Goal: Information Seeking & Learning: Check status

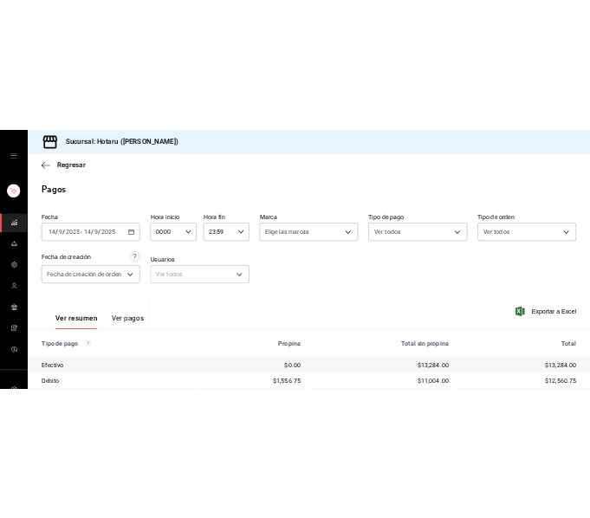
scroll to position [308, 0]
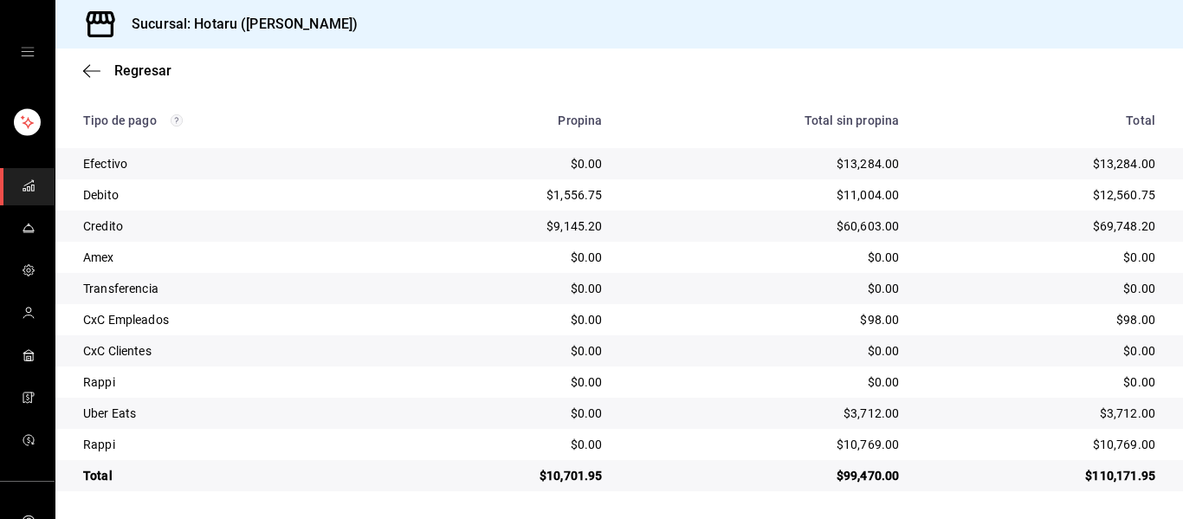
click at [27, 187] on rect "mailbox folders" at bounding box center [28, 189] width 3 height 4
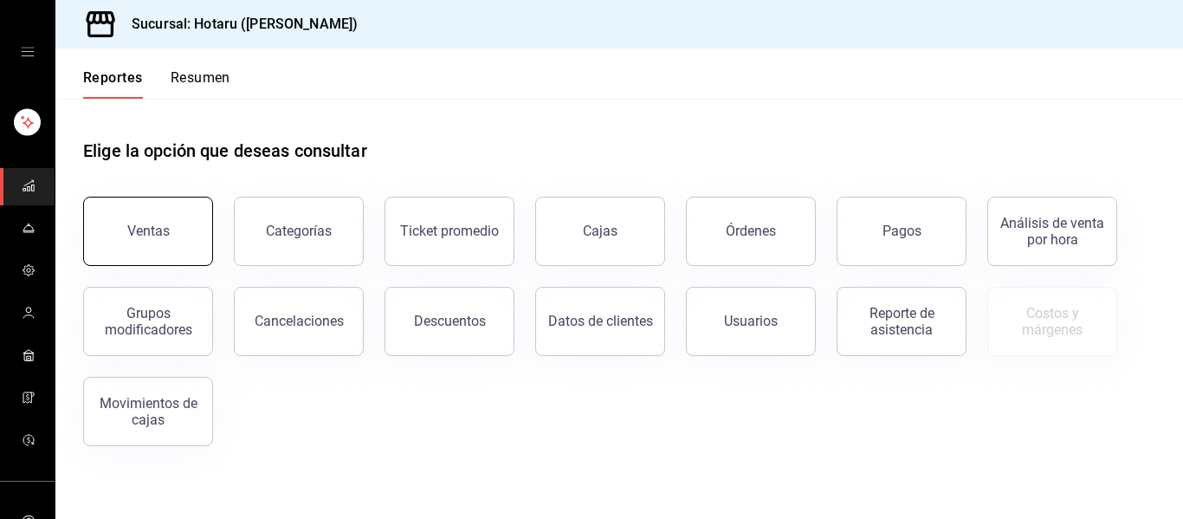
click at [184, 217] on button "Ventas" at bounding box center [148, 231] width 130 height 69
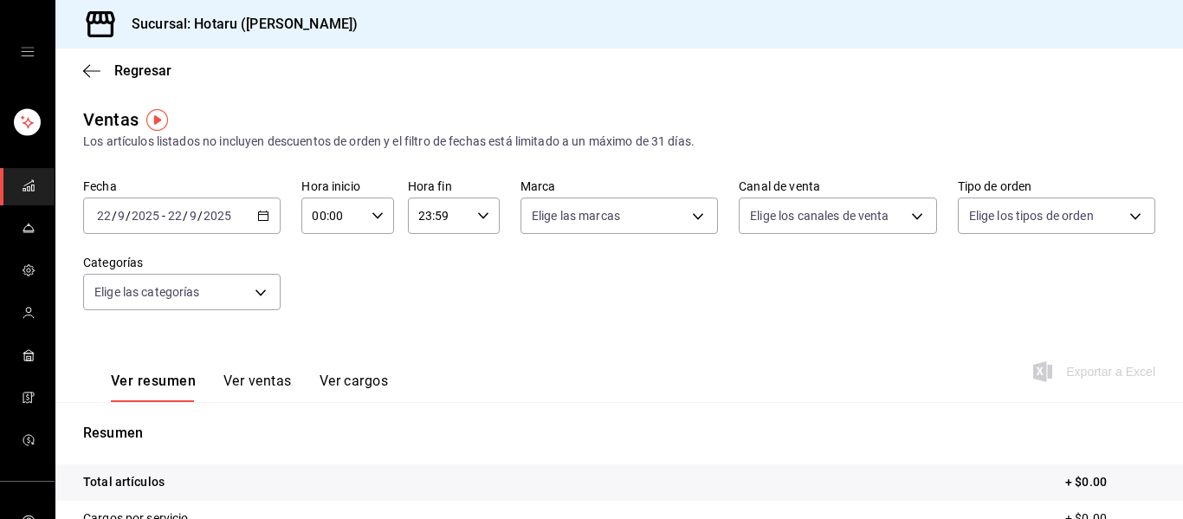
click at [260, 217] on icon "button" at bounding box center [263, 216] width 12 height 12
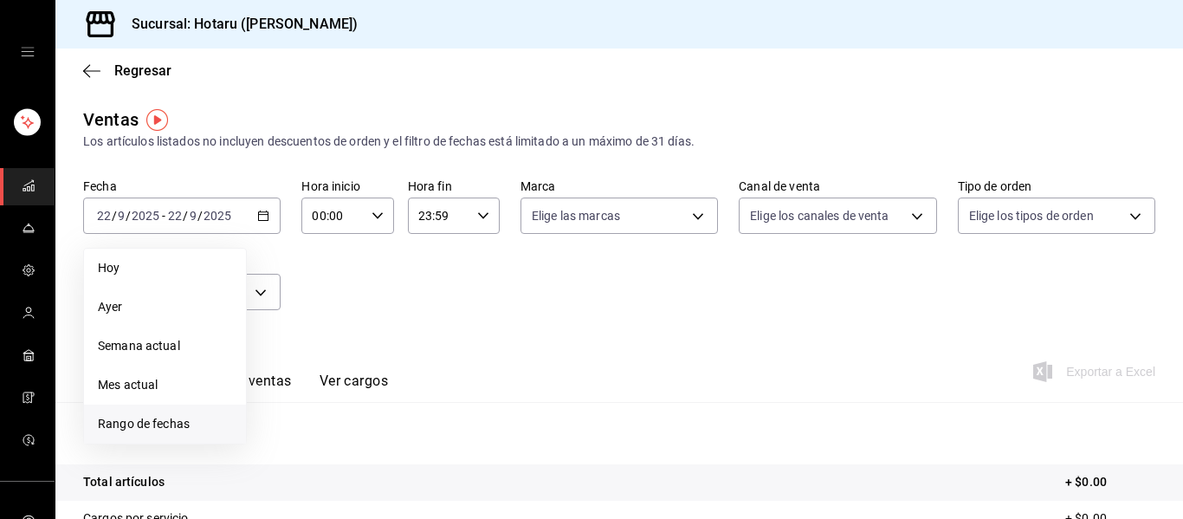
click at [181, 426] on span "Rango de fechas" at bounding box center [165, 424] width 134 height 18
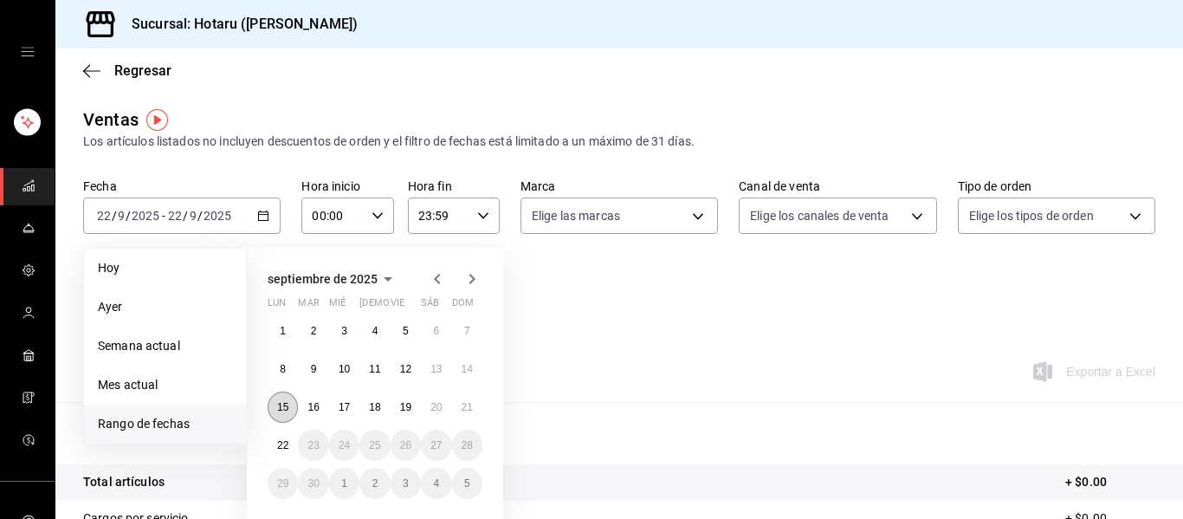
click at [281, 410] on abbr "15" at bounding box center [282, 407] width 11 height 12
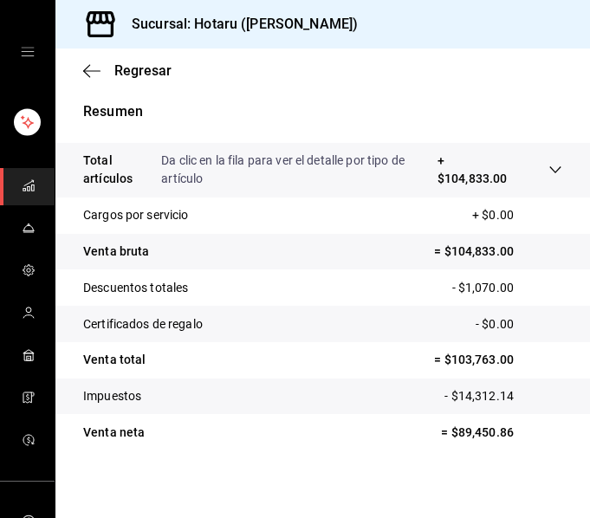
scroll to position [424, 0]
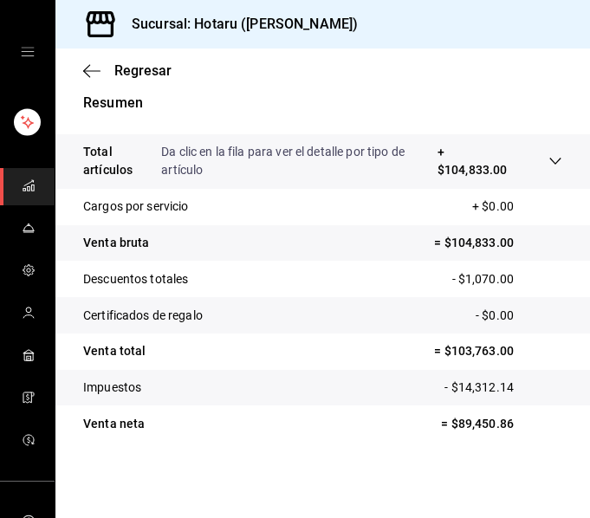
click at [548, 165] on icon at bounding box center [555, 161] width 14 height 14
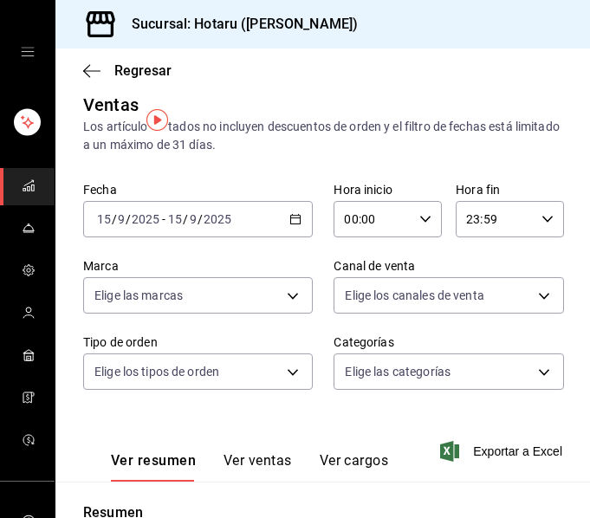
scroll to position [0, 0]
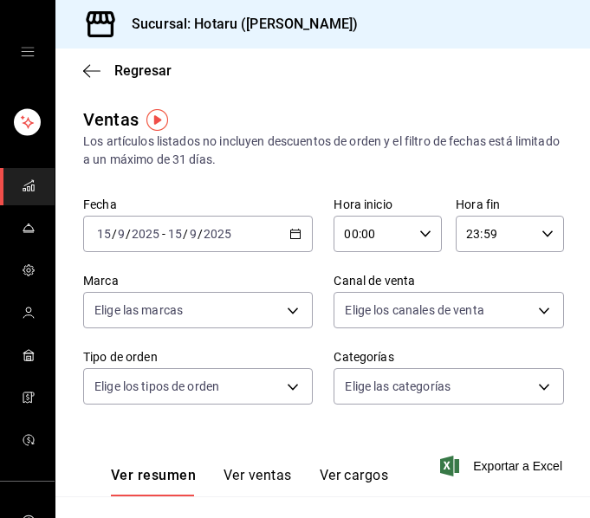
click at [286, 227] on div "[DATE] [DATE] - [DATE] [DATE]" at bounding box center [197, 234] width 229 height 36
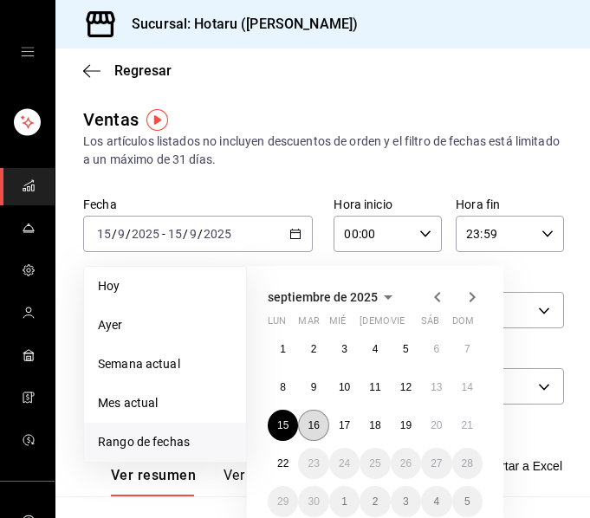
click at [319, 426] on abbr "16" at bounding box center [312, 425] width 11 height 12
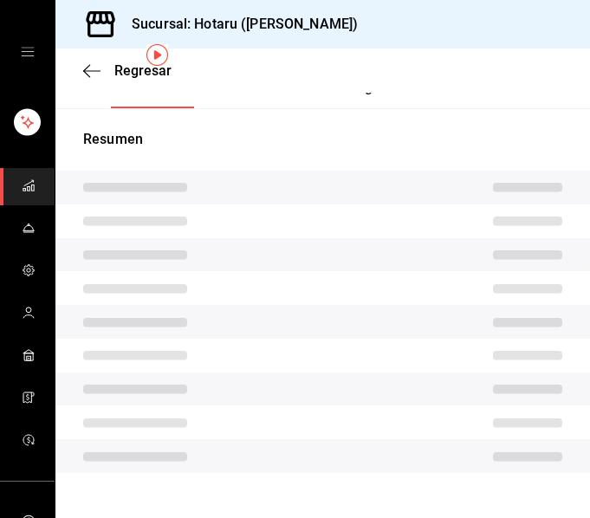
scroll to position [419, 0]
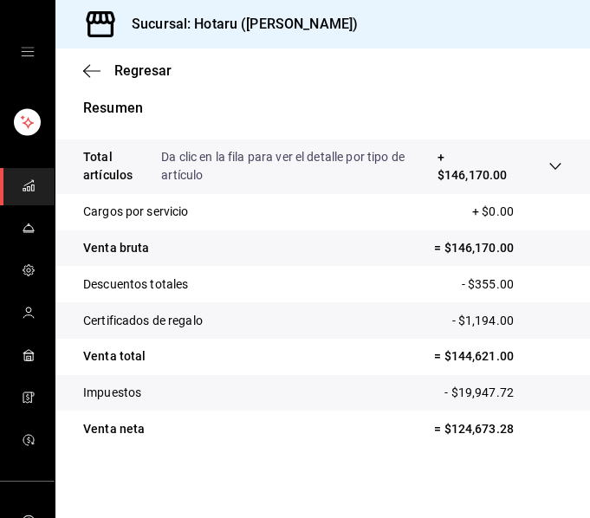
click at [559, 164] on tr "Total artículos Da clic en la fila para ver el detalle por tipo de artículo + $…" at bounding box center [322, 166] width 534 height 55
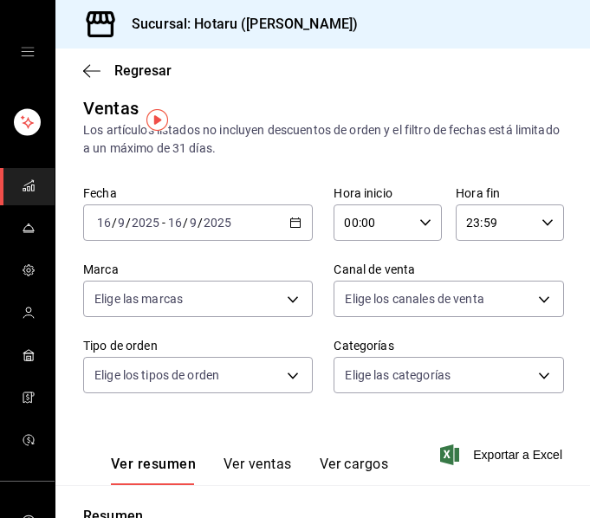
scroll to position [0, 0]
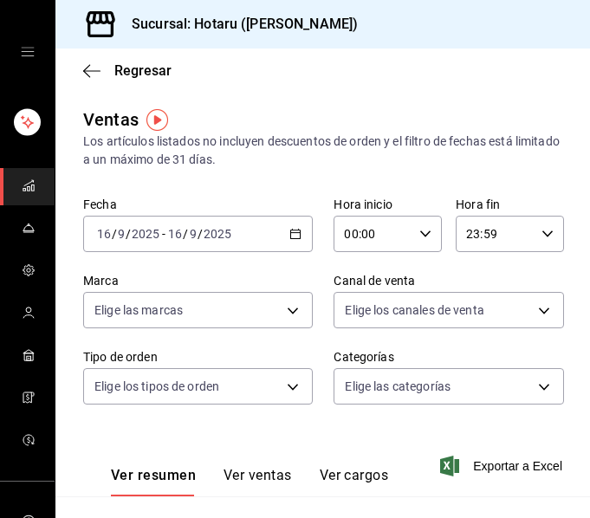
click at [289, 235] on icon "button" at bounding box center [295, 234] width 12 height 12
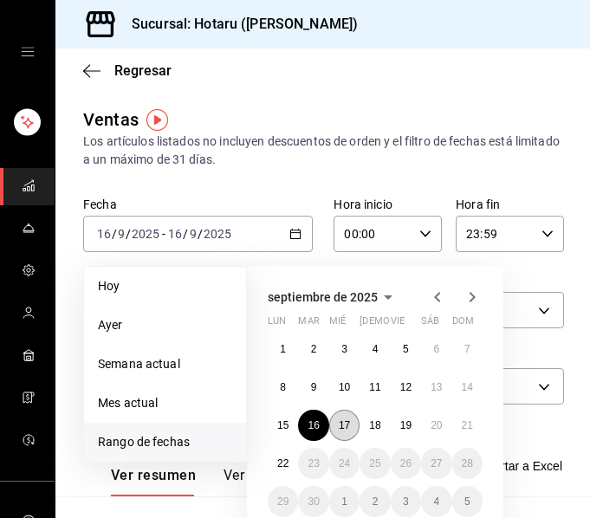
click at [346, 422] on abbr "17" at bounding box center [344, 425] width 11 height 12
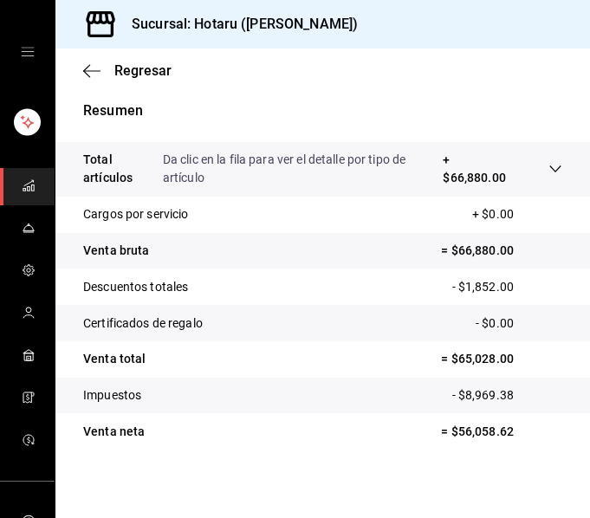
scroll to position [419, 0]
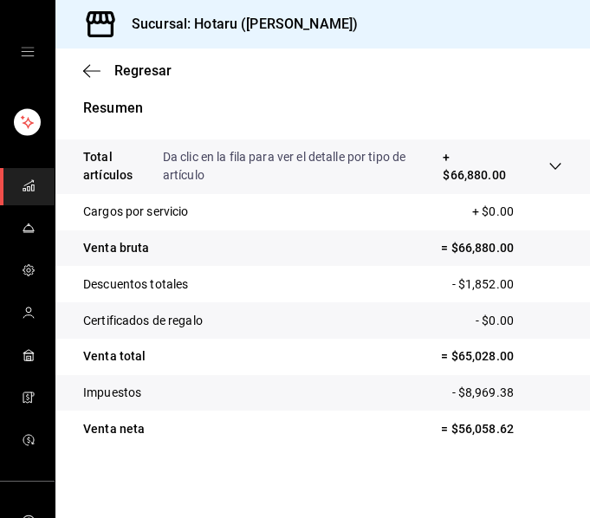
click at [548, 167] on icon at bounding box center [555, 166] width 14 height 14
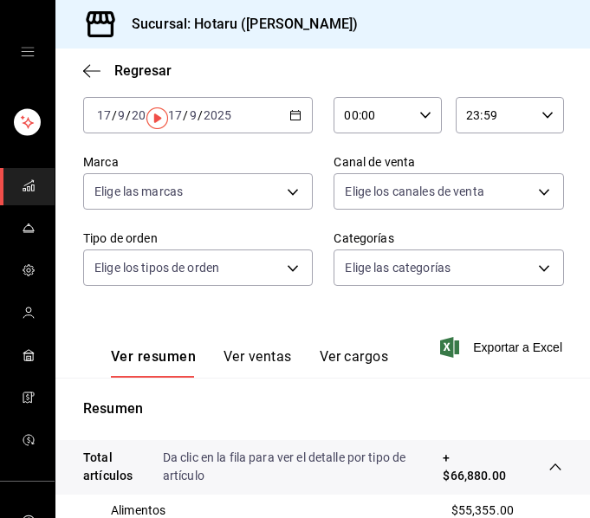
scroll to position [0, 0]
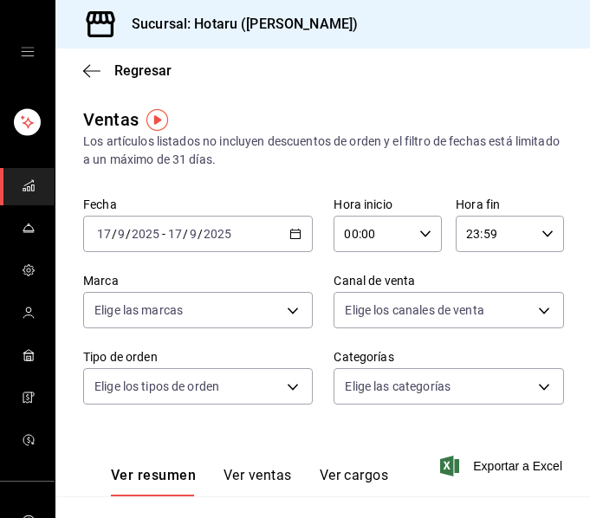
click at [296, 235] on div "[DATE] [DATE] - [DATE] [DATE]" at bounding box center [197, 234] width 229 height 36
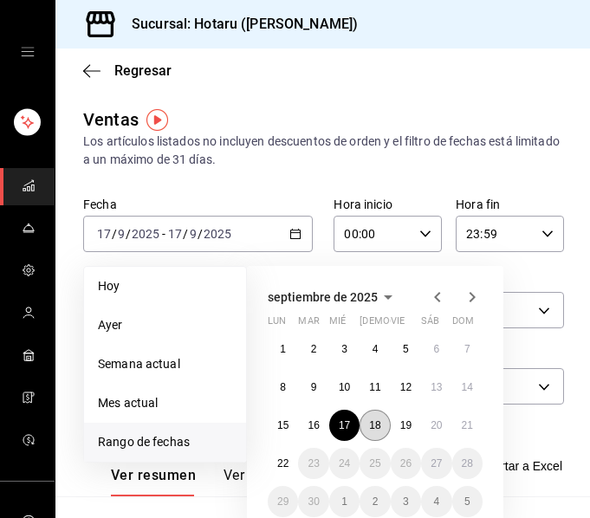
click at [378, 428] on abbr "18" at bounding box center [374, 425] width 11 height 12
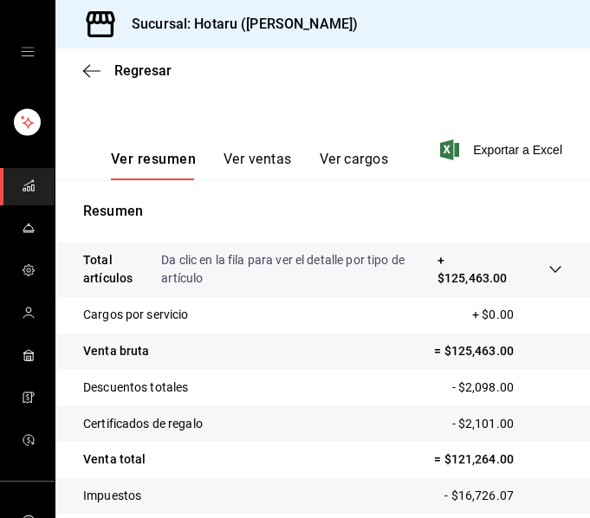
scroll to position [346, 0]
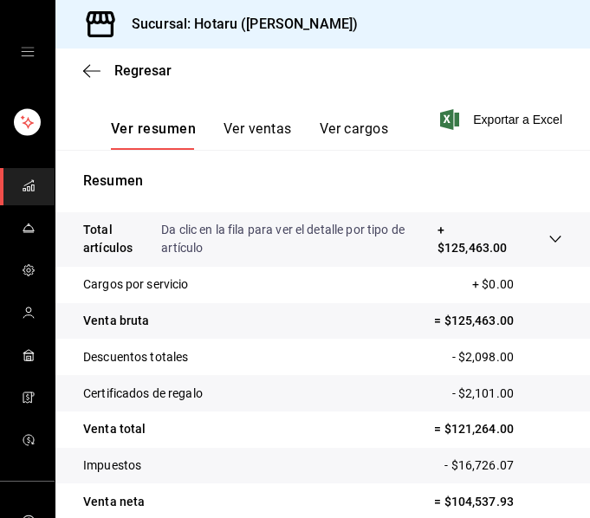
click at [548, 237] on icon at bounding box center [555, 239] width 14 height 14
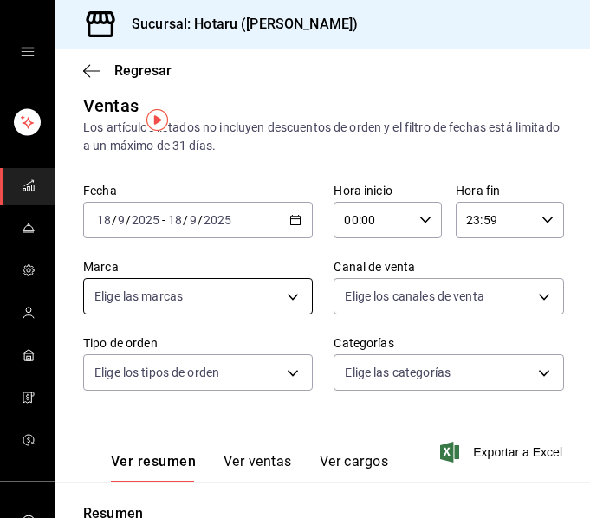
scroll to position [0, 0]
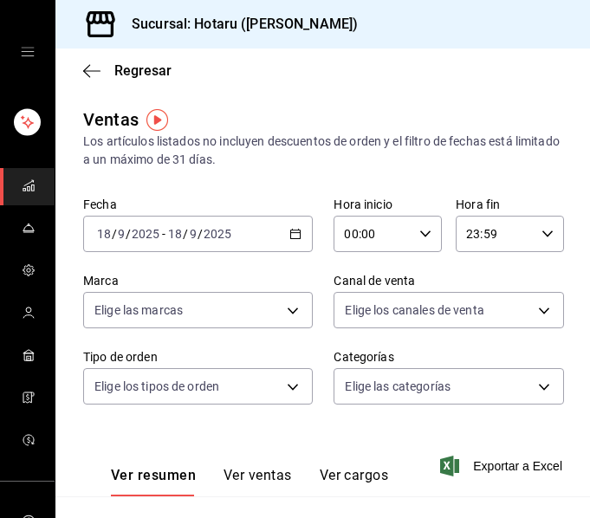
click at [269, 225] on div "[DATE] [DATE] - [DATE] [DATE]" at bounding box center [197, 234] width 229 height 36
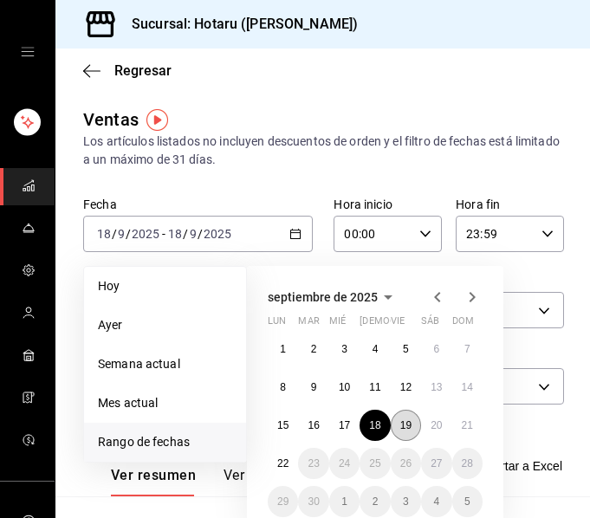
click at [410, 419] on abbr "19" at bounding box center [405, 425] width 11 height 12
click at [408, 419] on abbr "19" at bounding box center [405, 425] width 11 height 12
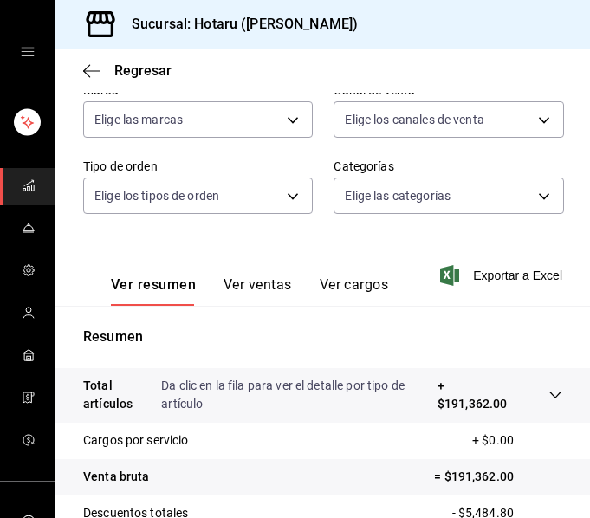
scroll to position [260, 0]
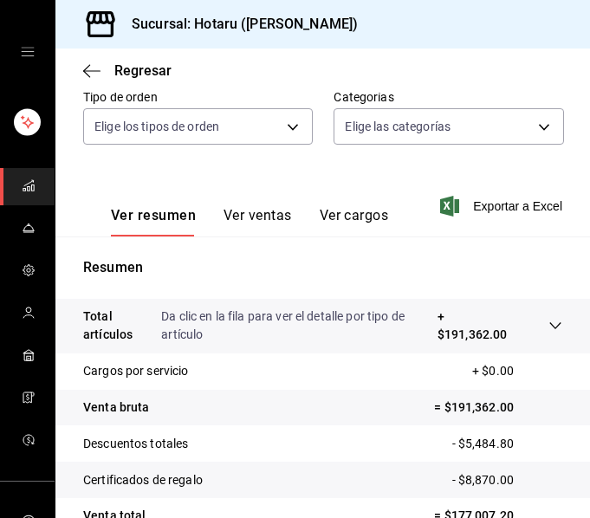
click at [549, 328] on icon at bounding box center [554, 325] width 11 height 7
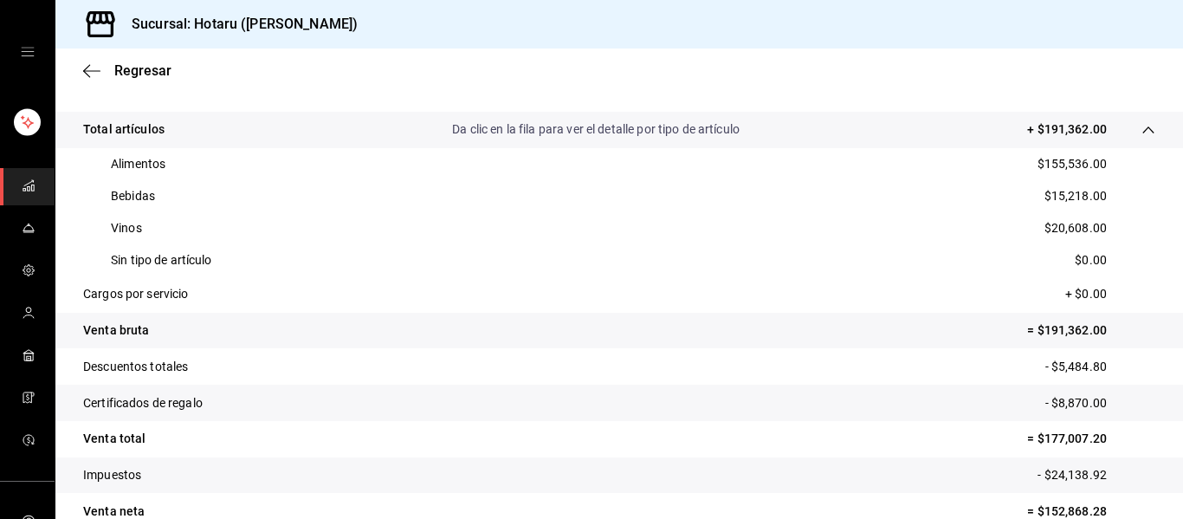
scroll to position [179, 0]
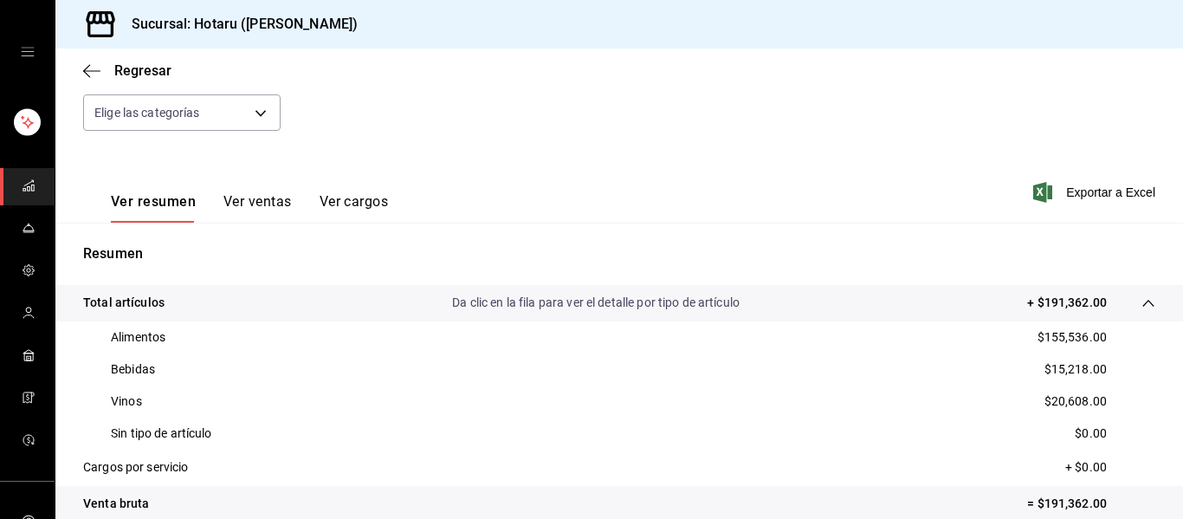
click at [23, 184] on icon "mailbox folders" at bounding box center [29, 185] width 14 height 14
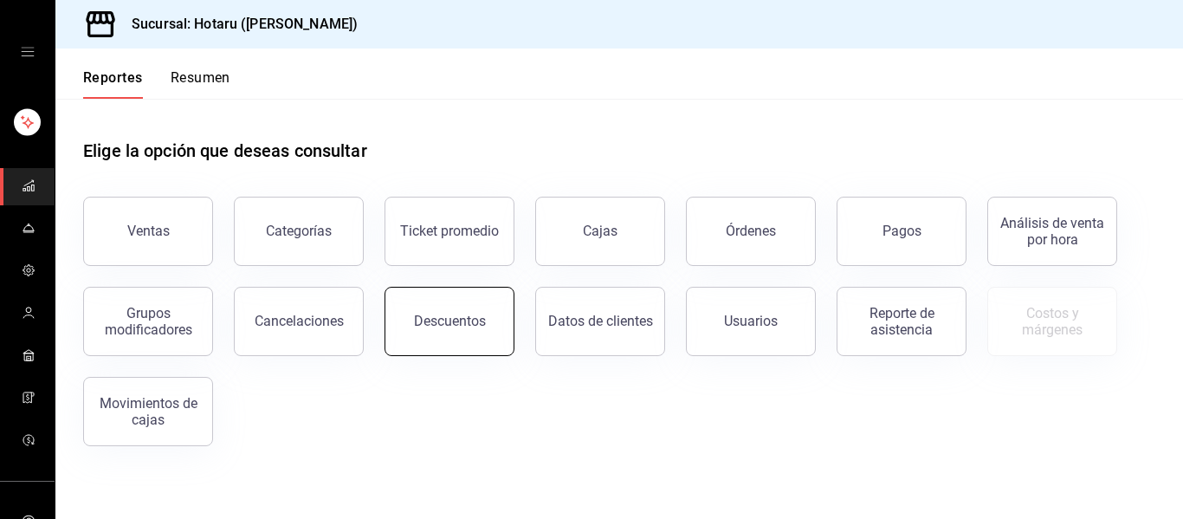
click at [462, 339] on button "Descuentos" at bounding box center [449, 321] width 130 height 69
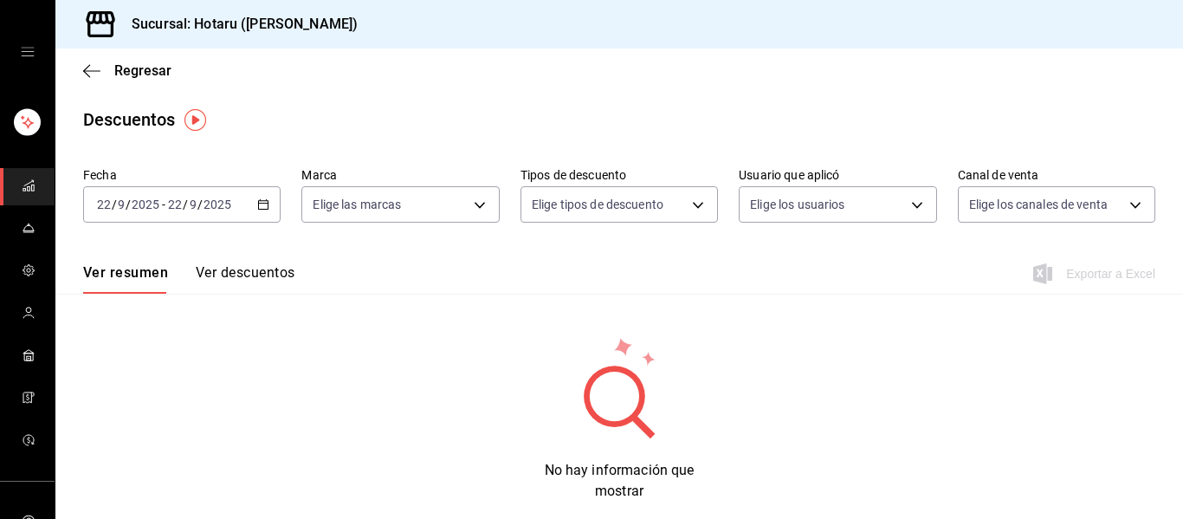
click at [264, 208] on icon "button" at bounding box center [263, 204] width 12 height 12
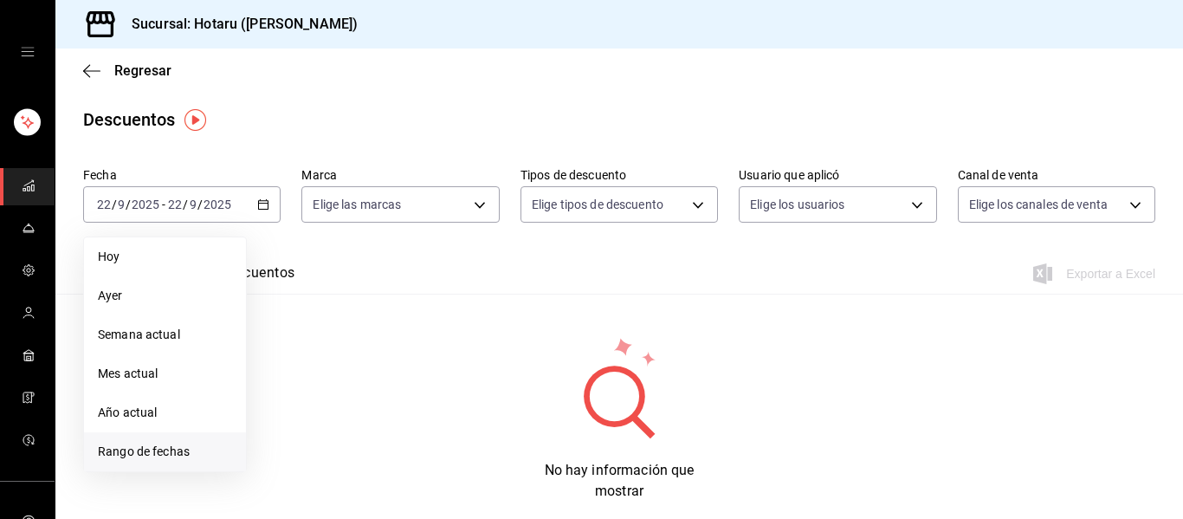
click at [167, 456] on span "Rango de fechas" at bounding box center [165, 452] width 134 height 18
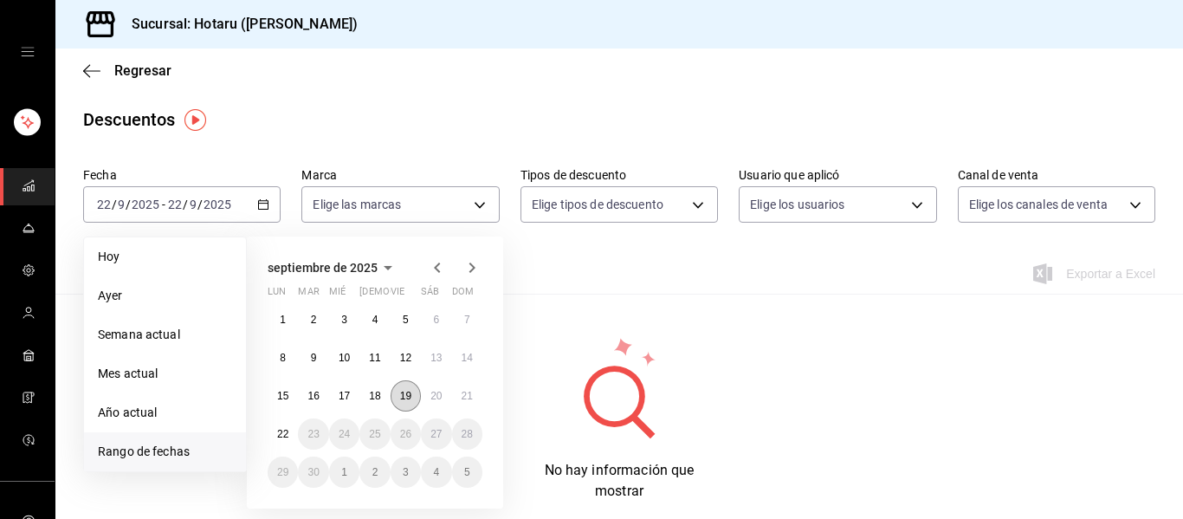
click at [406, 403] on button "19" at bounding box center [406, 395] width 30 height 31
click at [406, 402] on button "19" at bounding box center [406, 395] width 30 height 31
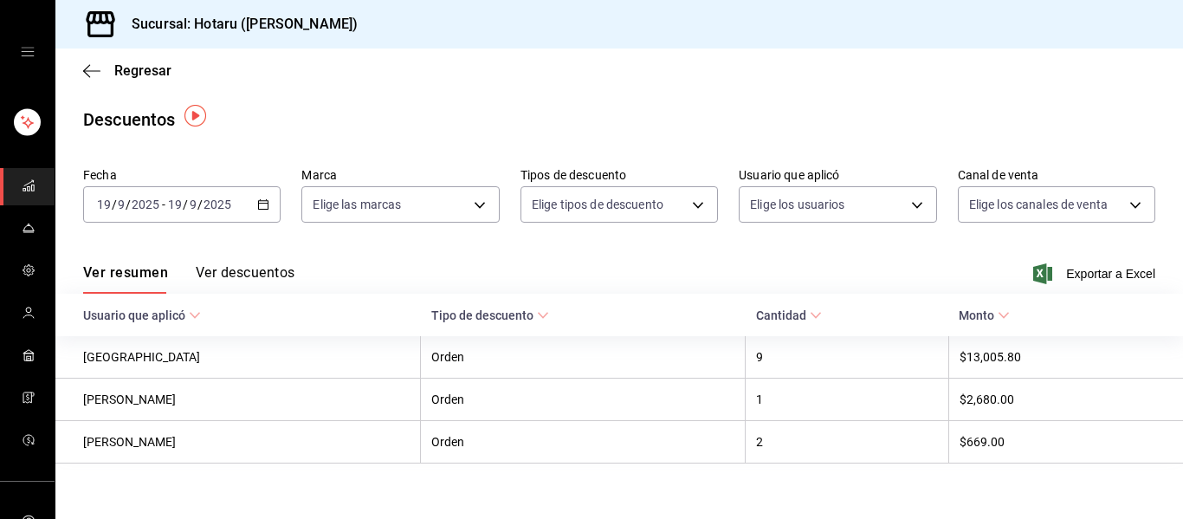
scroll to position [17, 0]
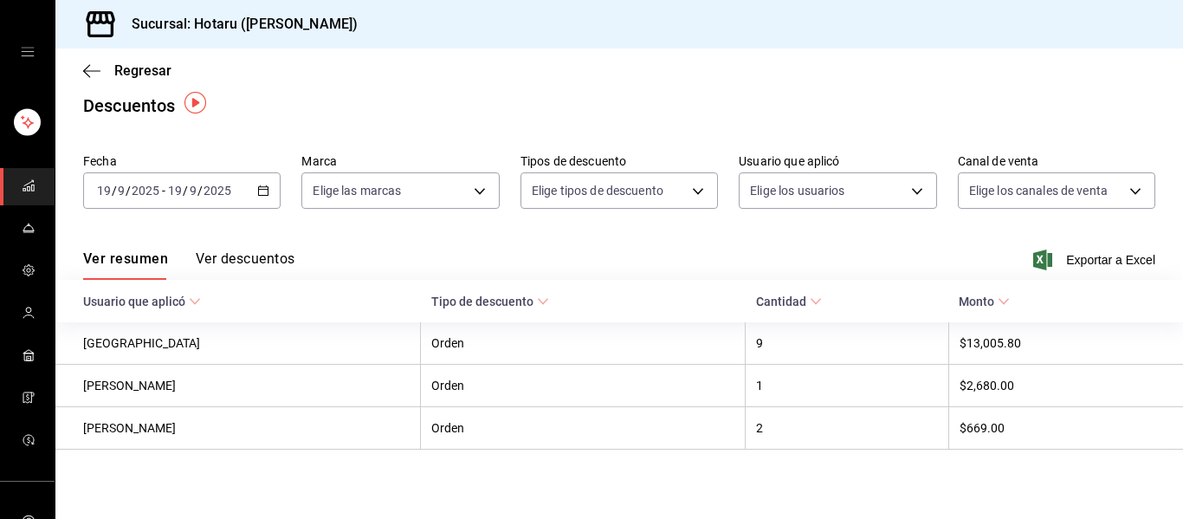
click at [275, 257] on button "Ver descuentos" at bounding box center [245, 264] width 99 height 29
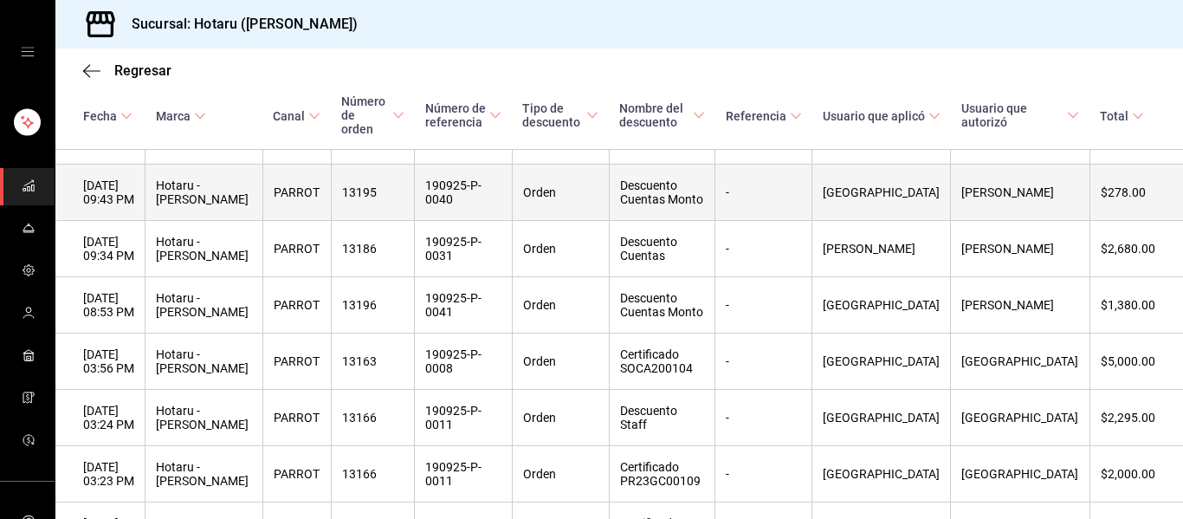
scroll to position [630, 0]
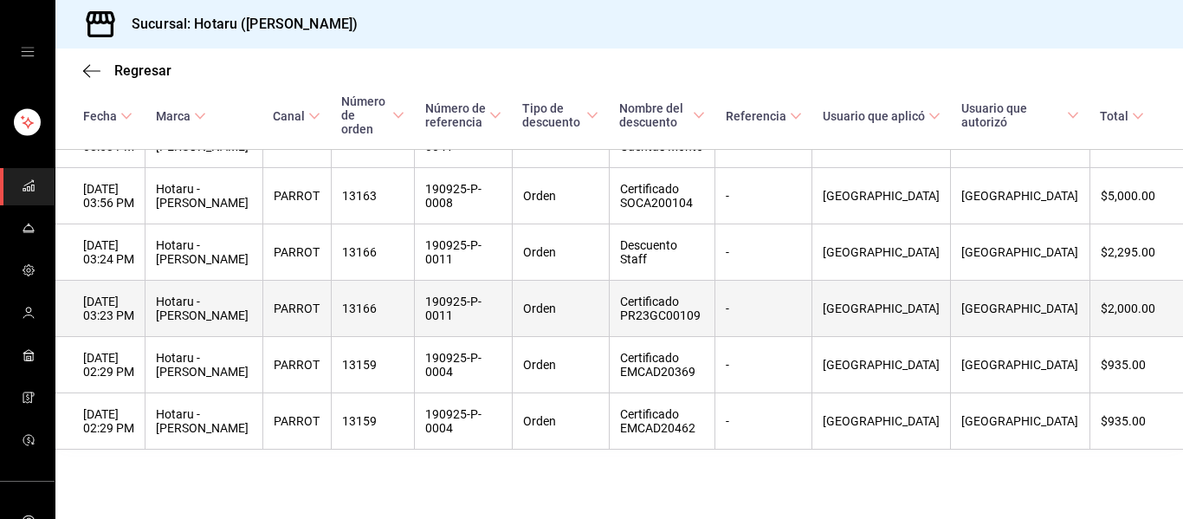
click at [698, 304] on th "Certificado PR23GC00109" at bounding box center [662, 309] width 106 height 56
click at [1140, 311] on th "$2,000.00" at bounding box center [1136, 309] width 94 height 56
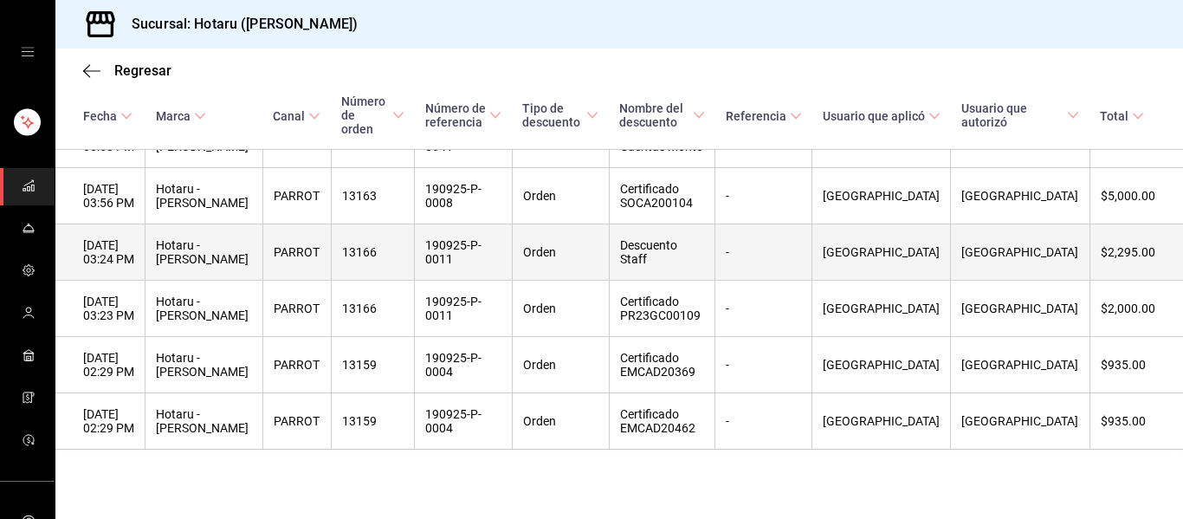
click at [1119, 250] on th "$2,295.00" at bounding box center [1136, 252] width 94 height 56
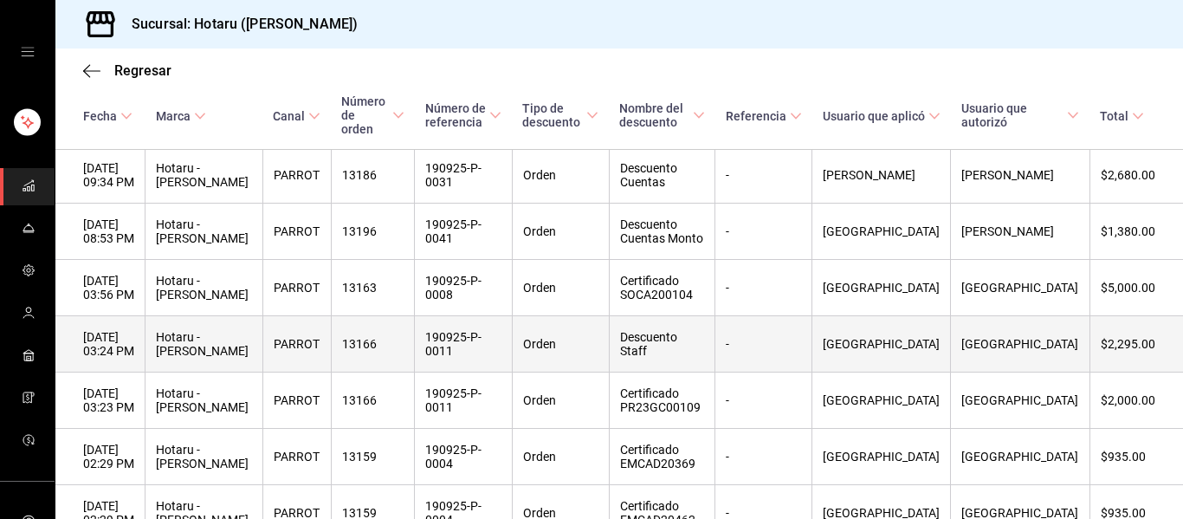
scroll to position [606, 0]
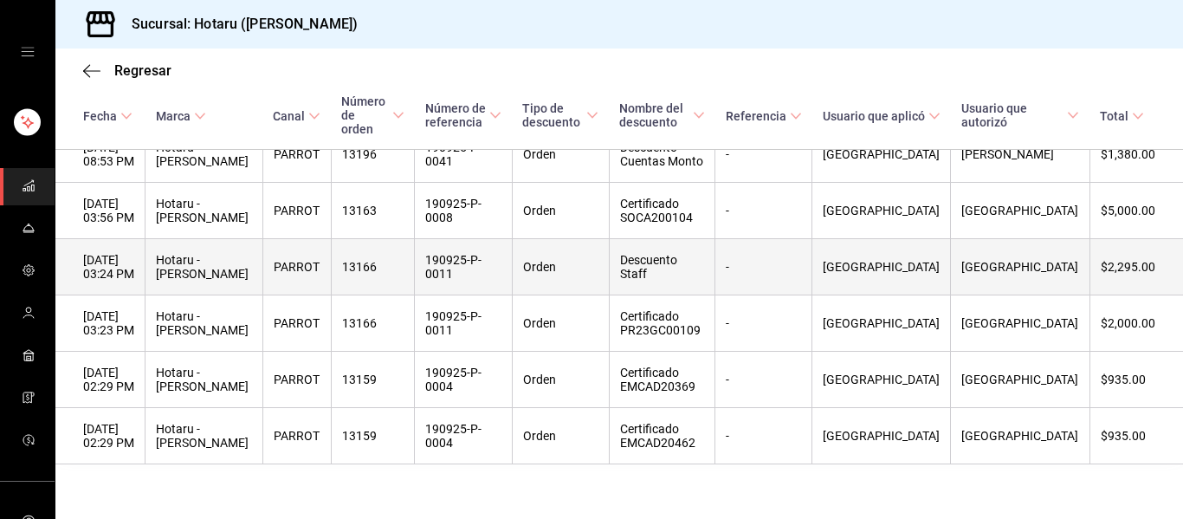
click at [687, 266] on th "Descuento Staff" at bounding box center [662, 267] width 106 height 56
click at [93, 280] on th "[DATE] 03:24 PM" at bounding box center [100, 267] width 90 height 56
click at [191, 274] on th "Hotaru - [PERSON_NAME]" at bounding box center [203, 267] width 117 height 56
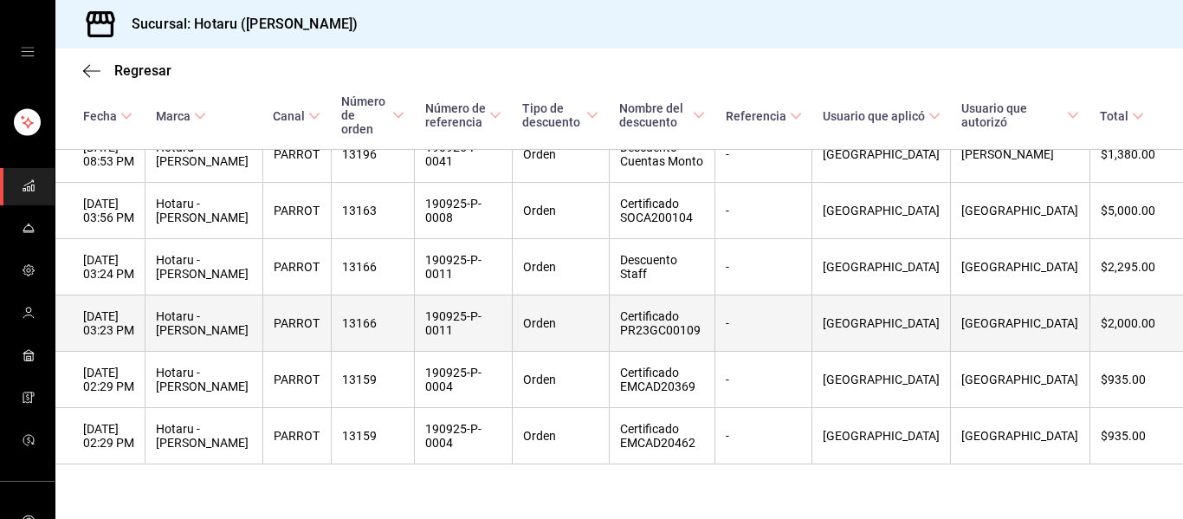
click at [1026, 332] on th "[GEOGRAPHIC_DATA]" at bounding box center [1020, 323] width 139 height 56
click at [1141, 333] on th "$2,000.00" at bounding box center [1136, 323] width 94 height 56
drag, startPoint x: 1135, startPoint y: 333, endPoint x: 528, endPoint y: 309, distance: 607.5
click at [512, 309] on th "190925-P-0011" at bounding box center [463, 323] width 97 height 56
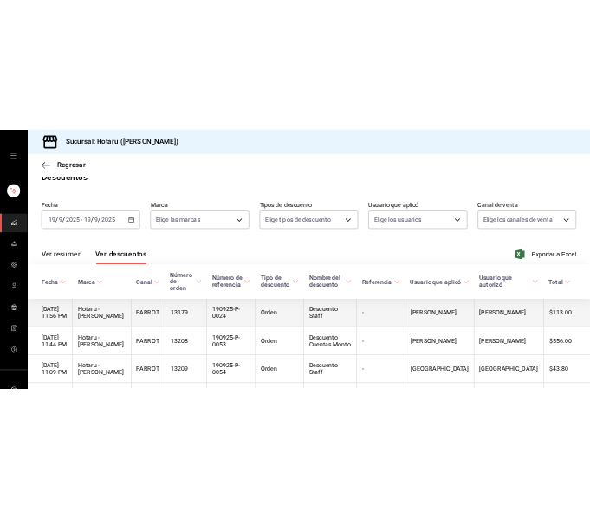
scroll to position [0, 0]
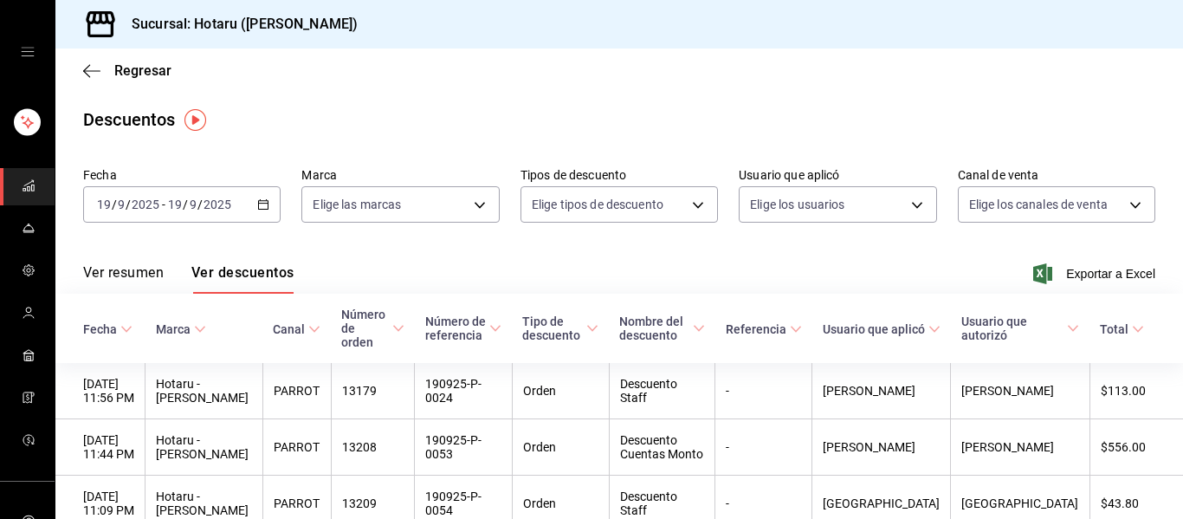
click at [275, 203] on div "[DATE] [DATE] - [DATE] [DATE]" at bounding box center [181, 204] width 197 height 36
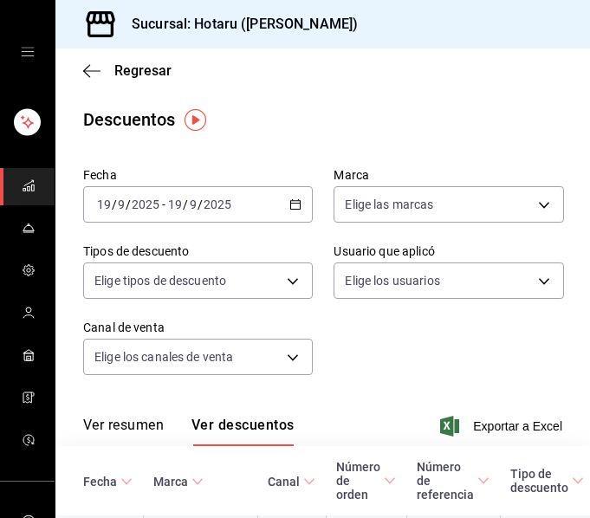
click at [29, 187] on icon "mailbox folders" at bounding box center [29, 185] width 14 height 14
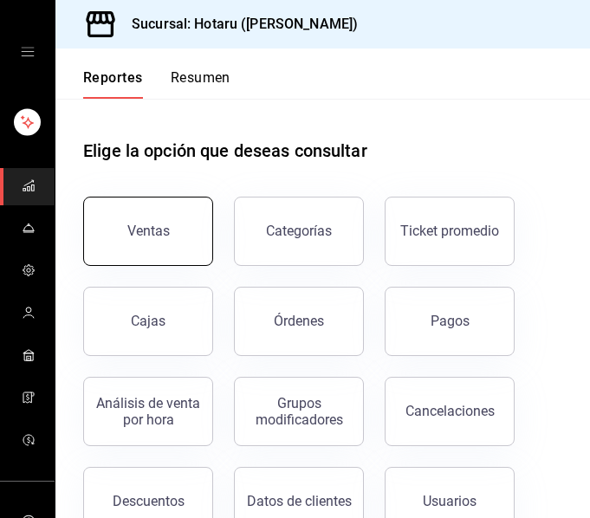
click at [145, 226] on div "Ventas" at bounding box center [148, 231] width 42 height 16
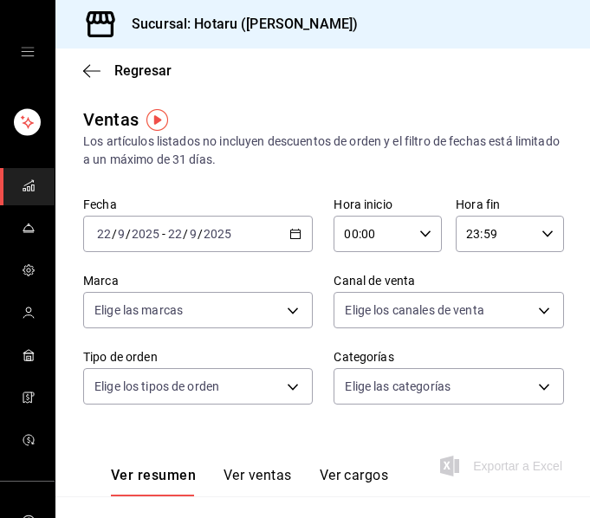
click at [279, 231] on div "[DATE] [DATE] - [DATE] [DATE]" at bounding box center [197, 234] width 229 height 36
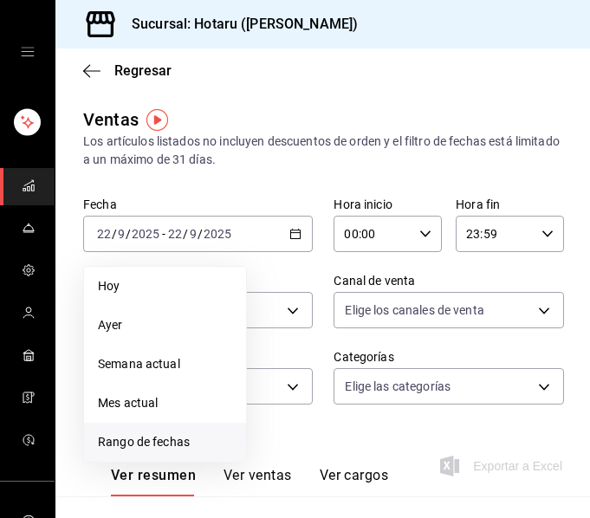
click at [162, 443] on span "Rango de fechas" at bounding box center [165, 442] width 134 height 18
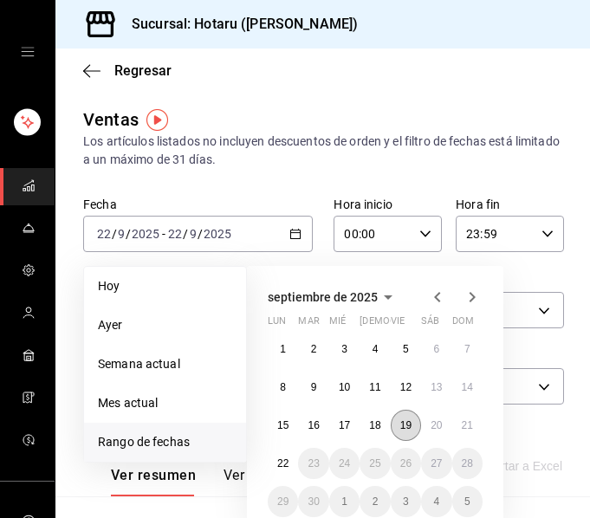
click at [409, 423] on abbr "19" at bounding box center [405, 425] width 11 height 12
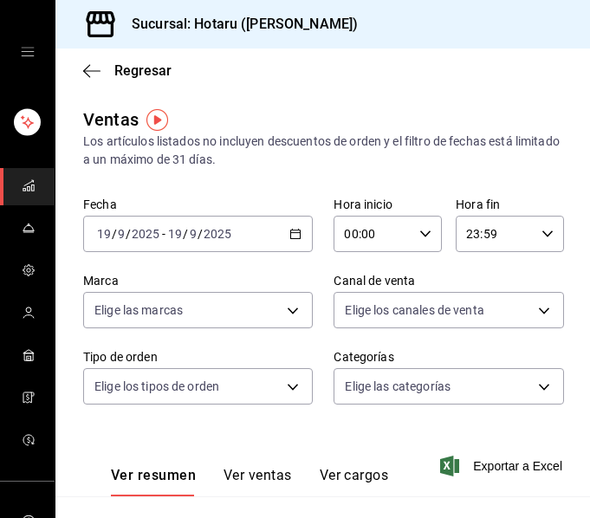
click at [281, 241] on div "[DATE] [DATE] - [DATE] [DATE]" at bounding box center [197, 234] width 229 height 36
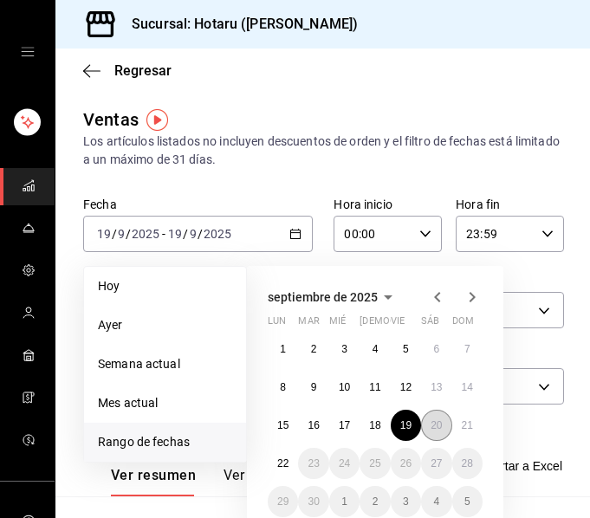
click at [448, 423] on button "20" at bounding box center [436, 425] width 30 height 31
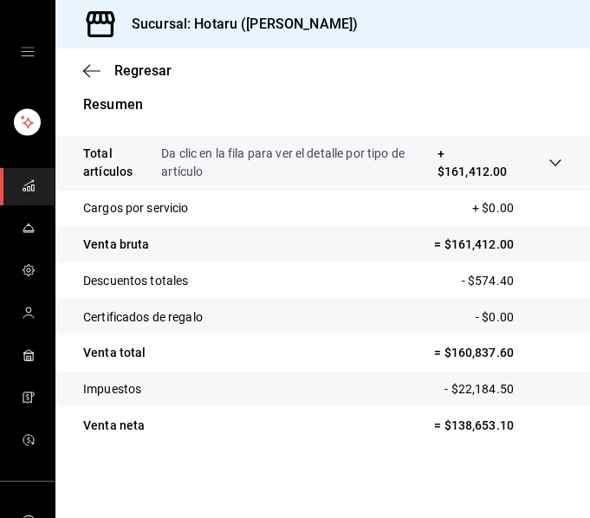
scroll to position [424, 0]
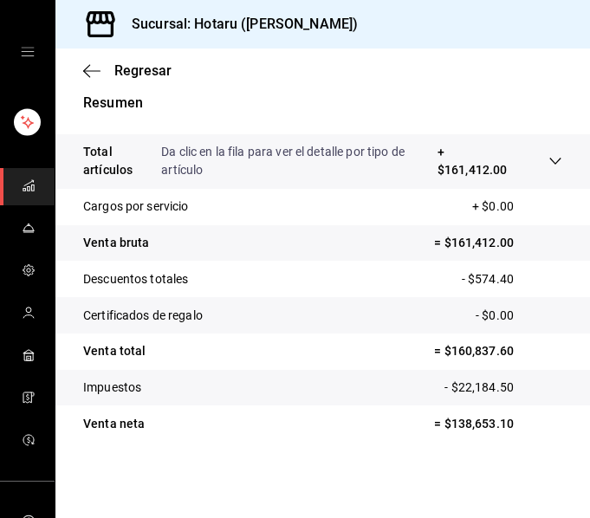
click at [548, 157] on icon at bounding box center [555, 161] width 14 height 14
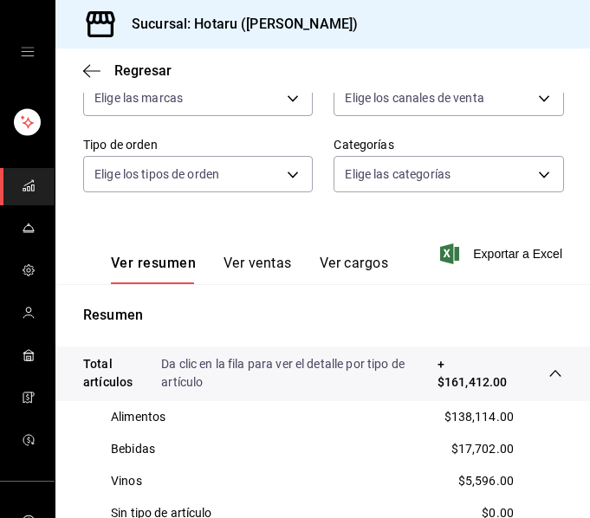
scroll to position [0, 0]
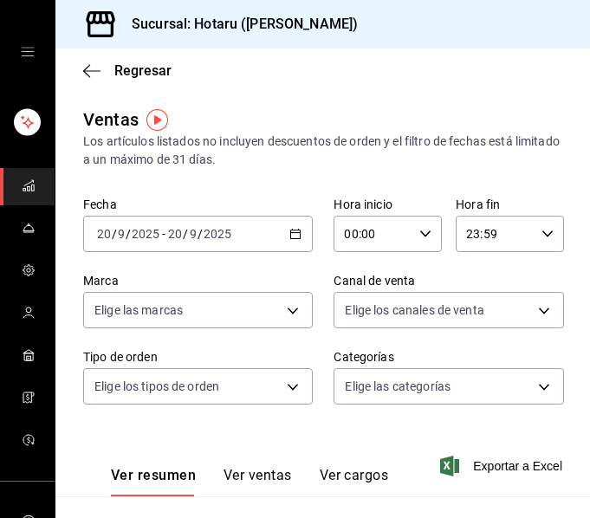
click at [289, 236] on icon "button" at bounding box center [295, 234] width 12 height 12
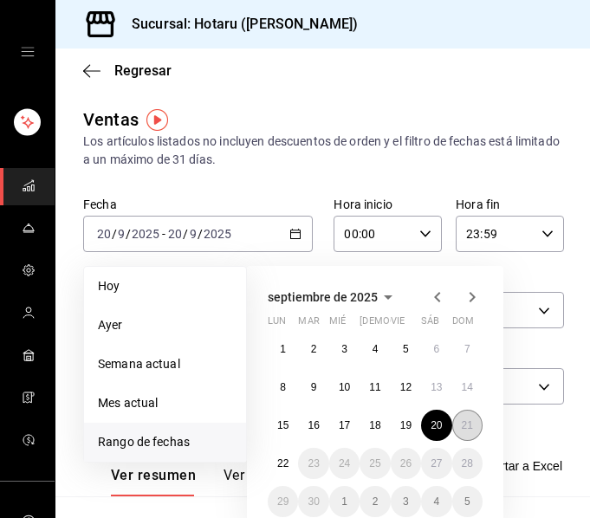
click at [466, 430] on abbr "21" at bounding box center [467, 425] width 11 height 12
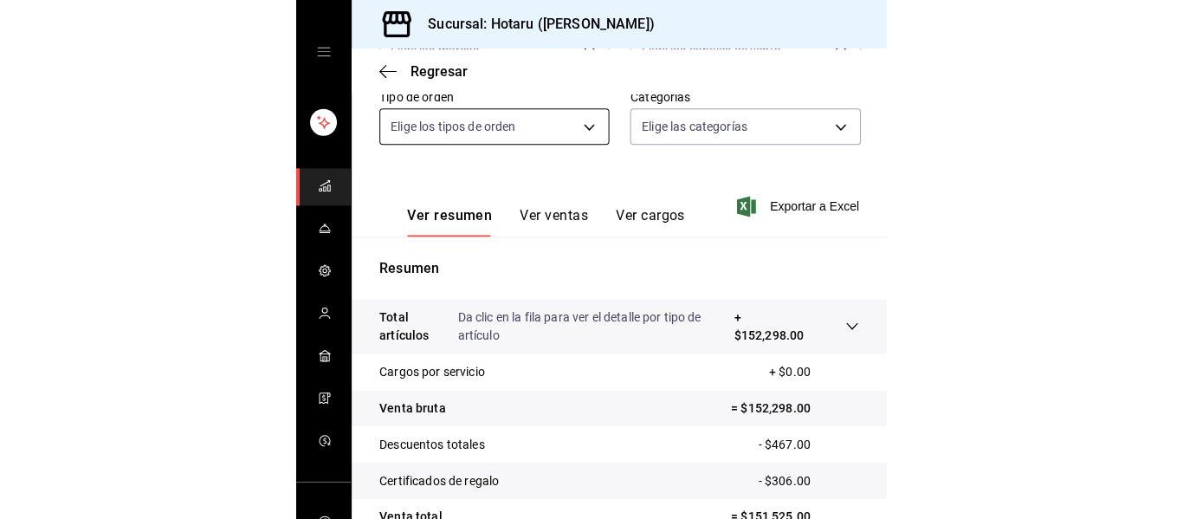
scroll to position [424, 0]
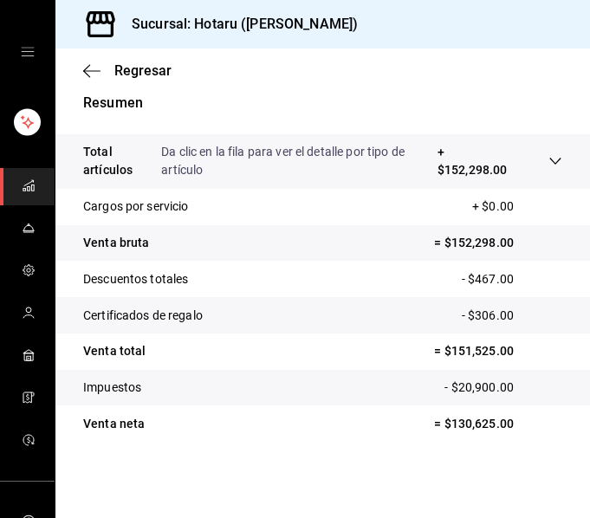
click at [549, 166] on tr "Total artículos Da clic en la fila para ver el detalle por tipo de artículo + $…" at bounding box center [322, 161] width 534 height 55
